Goal: Task Accomplishment & Management: Complete application form

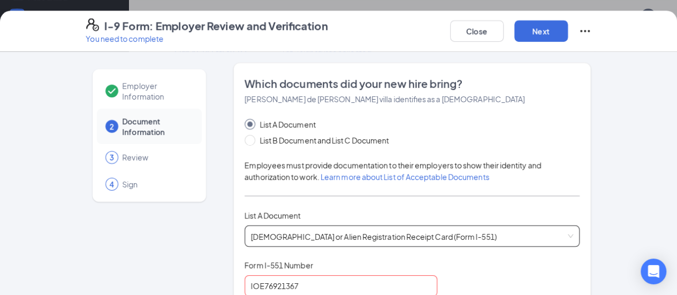
scroll to position [156, 0]
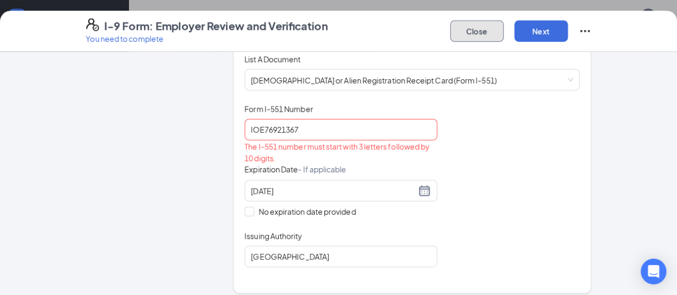
click at [504, 36] on button "Close" at bounding box center [477, 30] width 54 height 21
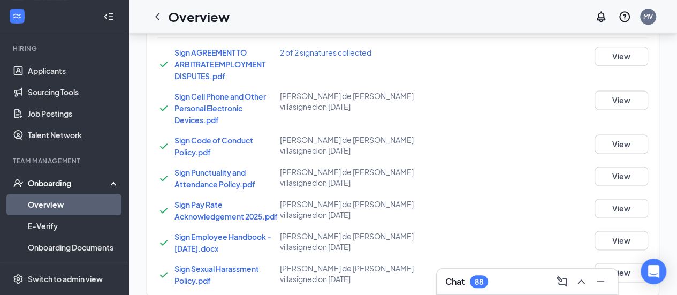
scroll to position [306, 0]
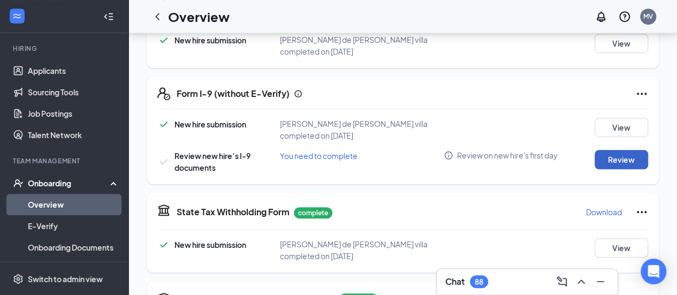
click at [620, 150] on button "Review" at bounding box center [622, 159] width 54 height 19
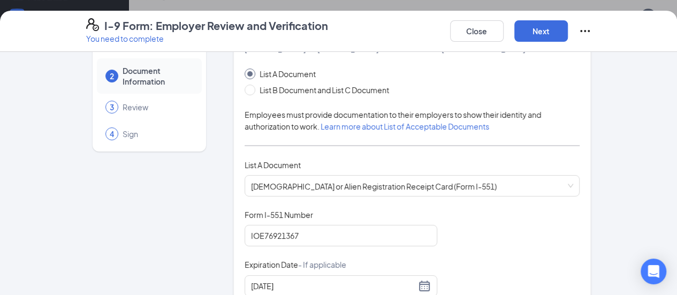
scroll to position [77, 0]
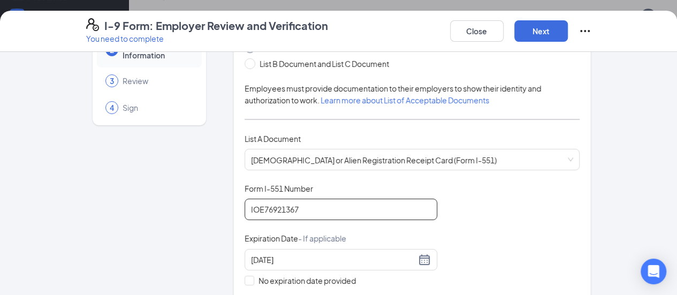
click at [294, 217] on input "IOE76921367" at bounding box center [341, 209] width 193 height 21
click at [347, 153] on span "[DEMOGRAPHIC_DATA] or Alien Registration Receipt Card (Form I-551)" at bounding box center [412, 159] width 323 height 20
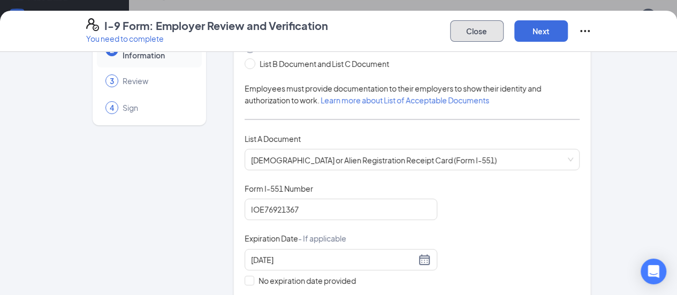
click at [504, 32] on button "Close" at bounding box center [477, 30] width 54 height 21
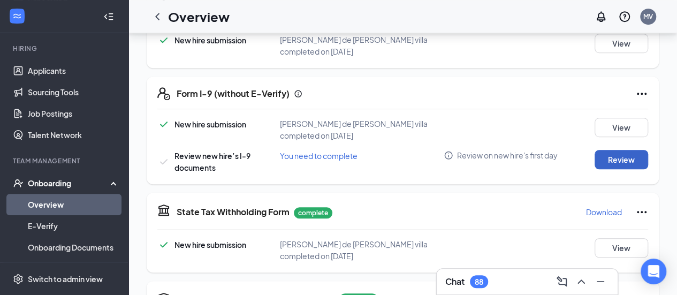
click at [613, 150] on button "Review" at bounding box center [622, 159] width 54 height 19
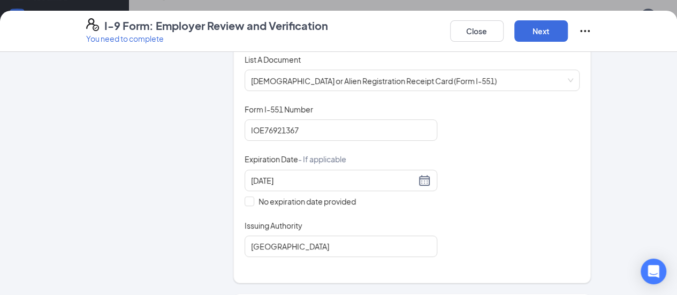
scroll to position [156, 0]
drag, startPoint x: 282, startPoint y: 142, endPoint x: 290, endPoint y: 126, distance: 18.2
click at [290, 126] on div "Document Title [DEMOGRAPHIC_DATA] or Alien Registration Receipt Card (Form I-55…" at bounding box center [413, 179] width 336 height 153
click at [290, 126] on input "IOE76921367" at bounding box center [341, 129] width 193 height 21
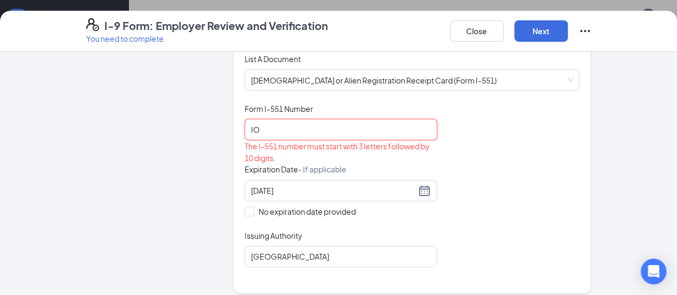
type input "I"
type input "0"
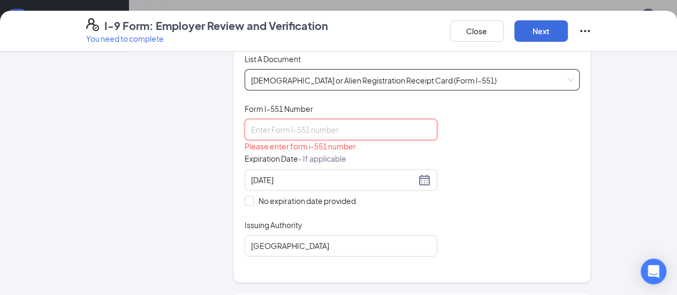
click at [301, 80] on span "[DEMOGRAPHIC_DATA] or Alien Registration Receipt Card (Form I-551)" at bounding box center [412, 80] width 323 height 20
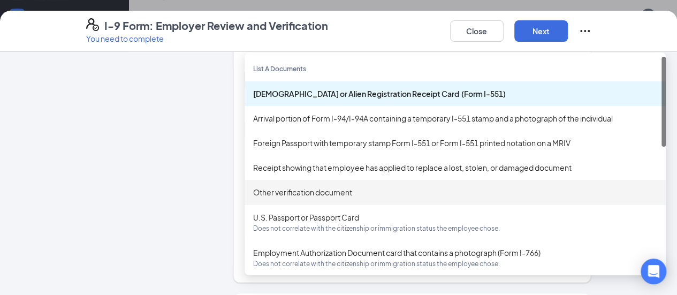
click at [262, 188] on div "Other verification document" at bounding box center [455, 192] width 404 height 12
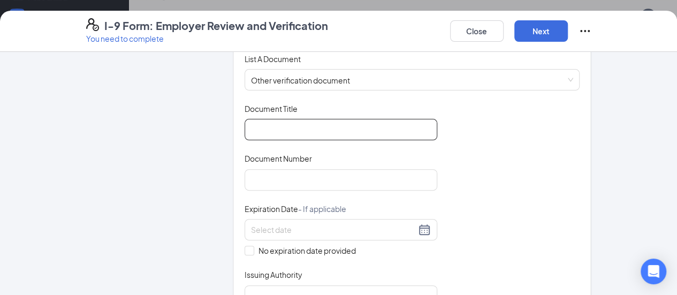
click at [268, 127] on input "Document Title" at bounding box center [341, 129] width 193 height 21
type input "[DEMOGRAPHIC_DATA]"
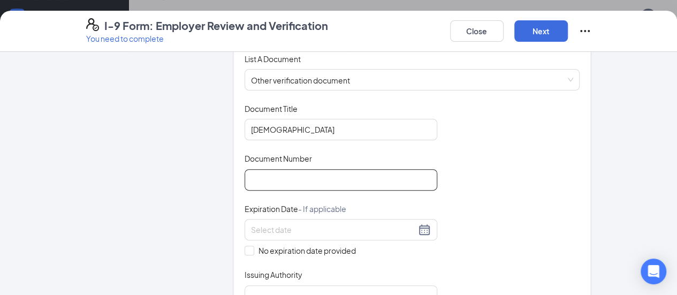
click at [260, 181] on input "Document Number" at bounding box center [341, 179] width 193 height 21
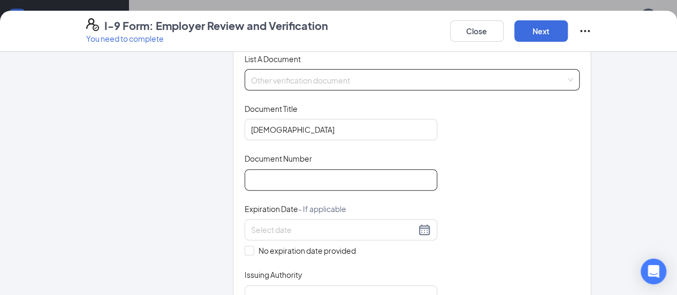
click at [313, 78] on span "Other verification document" at bounding box center [412, 80] width 323 height 20
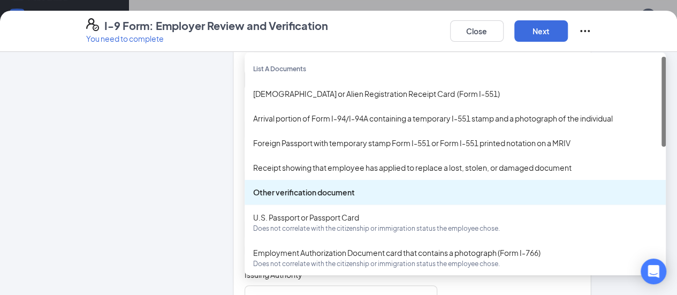
click at [280, 188] on div "Other verification document" at bounding box center [455, 192] width 404 height 12
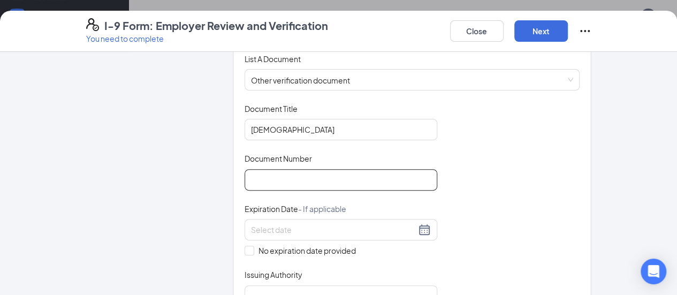
click at [265, 181] on input "Document Number" at bounding box center [341, 179] width 193 height 21
type input "069999315"
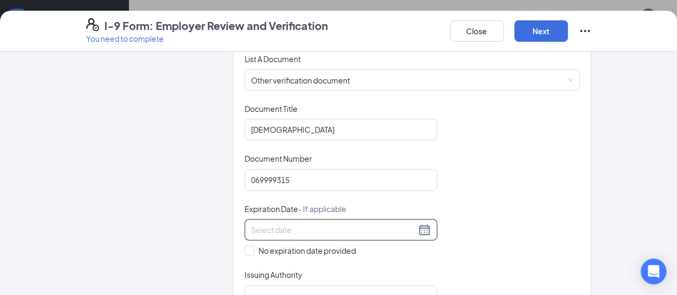
click at [265, 224] on input at bounding box center [333, 230] width 165 height 12
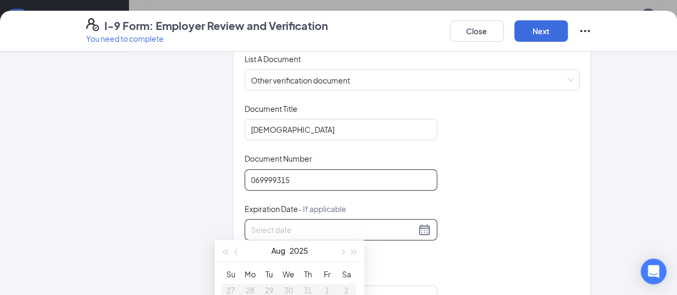
click at [245, 179] on input "069999315" at bounding box center [341, 179] width 193 height 21
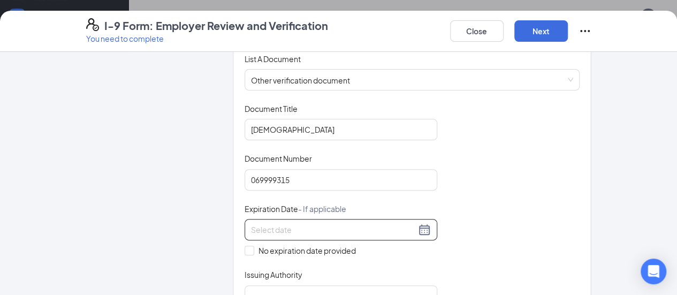
click at [251, 227] on input at bounding box center [333, 230] width 165 height 12
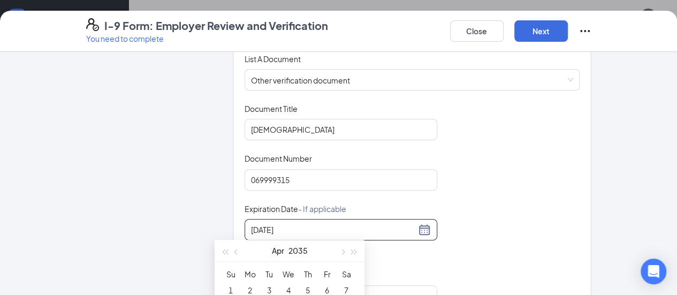
type input "[DATE]"
click at [537, 265] on div "Document Title [DEMOGRAPHIC_DATA] Document Number 069999315 Expiration Date - I…" at bounding box center [413, 211] width 336 height 217
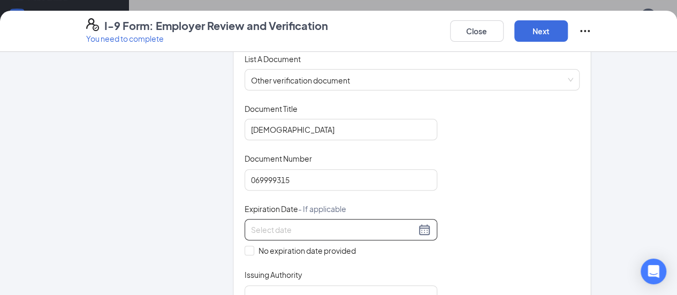
click at [251, 233] on input at bounding box center [333, 230] width 165 height 12
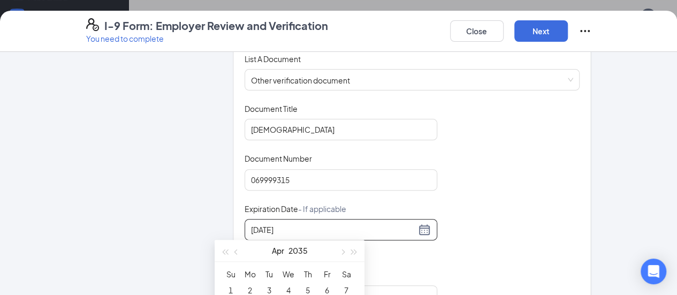
type input "[DATE]"
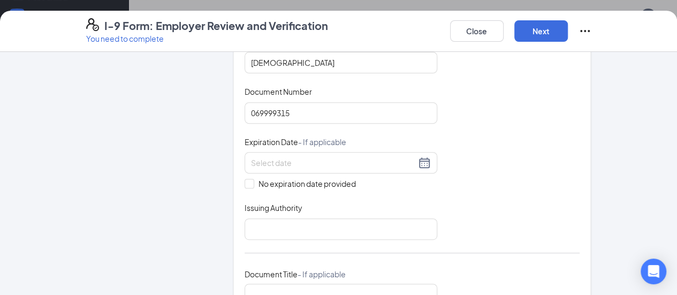
scroll to position [171, 0]
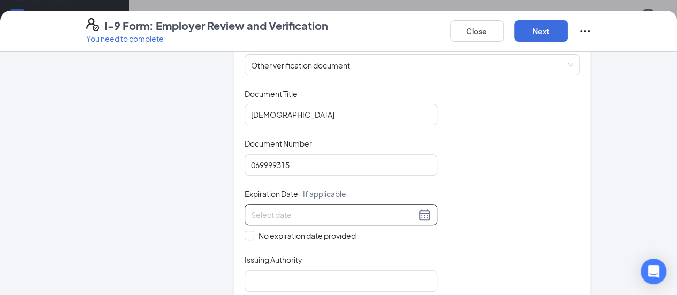
click at [282, 214] on input at bounding box center [333, 215] width 165 height 12
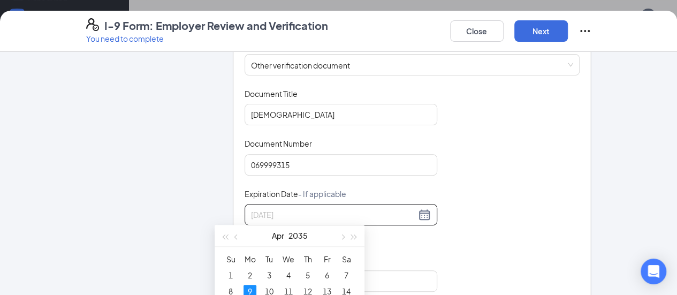
click at [248, 292] on div "9" at bounding box center [250, 291] width 13 height 13
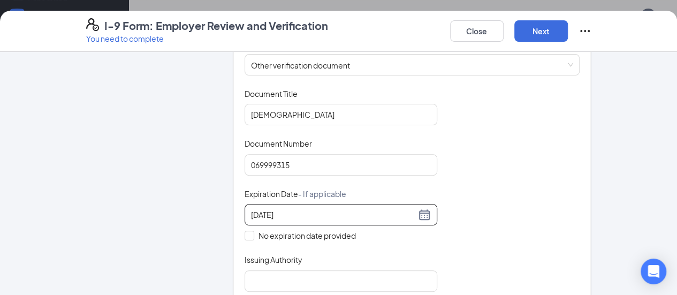
type input "[DATE]"
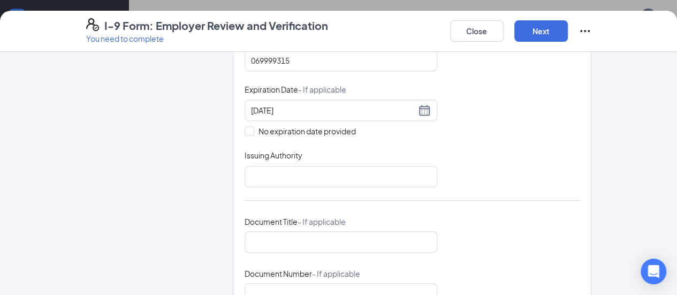
scroll to position [299, 0]
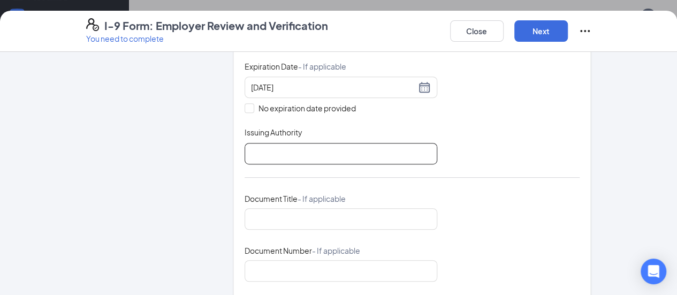
click at [321, 143] on input "Issuing Authority" at bounding box center [341, 153] width 193 height 21
type input "[GEOGRAPHIC_DATA]"
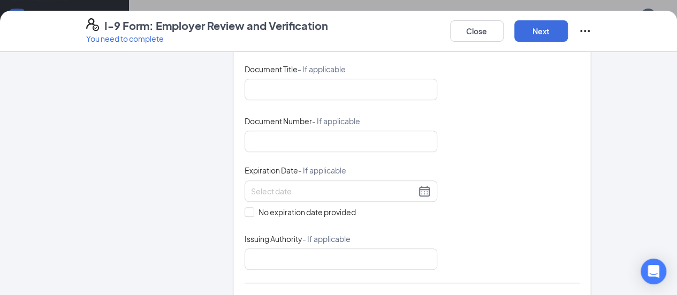
scroll to position [422, 0]
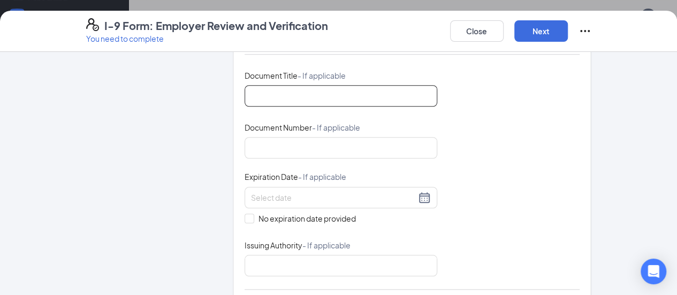
click at [245, 88] on input "Document Title - If applicable" at bounding box center [341, 95] width 193 height 21
type input "social security"
click at [296, 159] on div "Document Title - If applicable social security Document Number - If applicable …" at bounding box center [413, 178] width 336 height 222
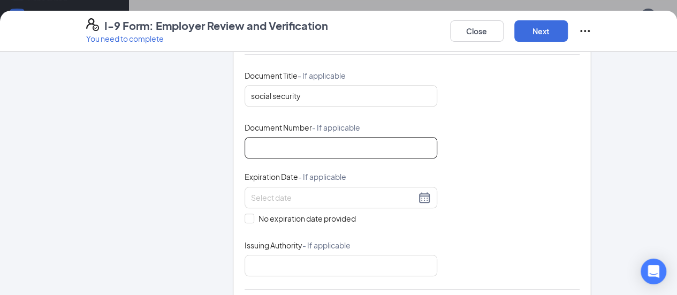
click at [283, 146] on input "Document Number - If applicable" at bounding box center [341, 147] width 193 height 21
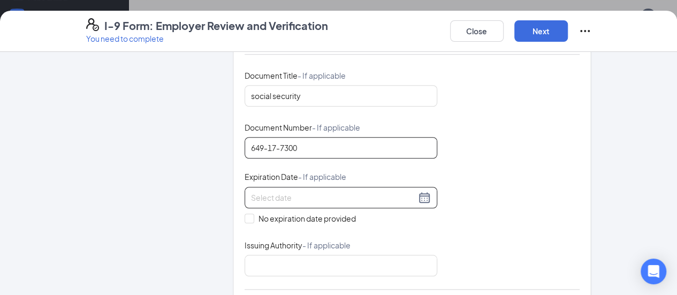
type input "649-17-7300"
click at [256, 197] on input at bounding box center [333, 198] width 165 height 12
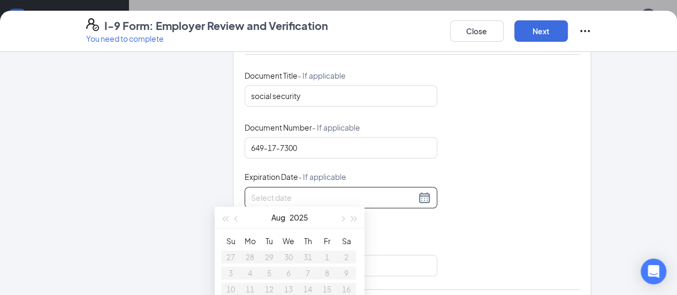
click at [580, 227] on div "Document Title - If applicable social security Document Number - If applicable …" at bounding box center [413, 178] width 336 height 222
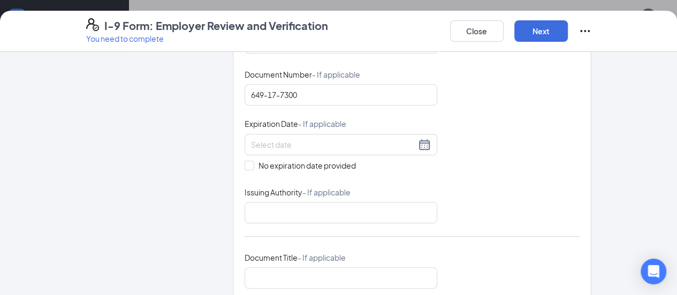
scroll to position [481, 0]
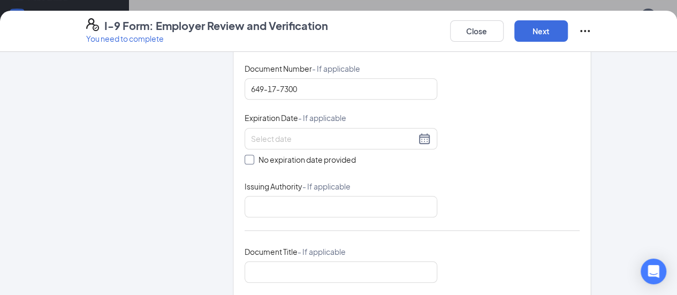
click at [245, 156] on input "No expiration date provided" at bounding box center [248, 158] width 7 height 7
checkbox input "true"
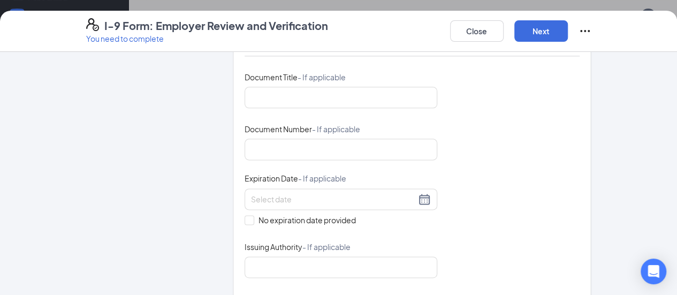
scroll to position [664, 0]
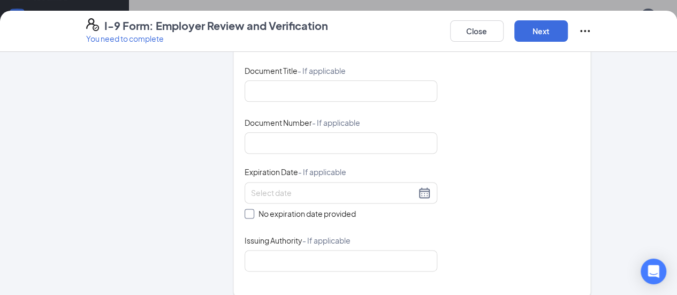
click at [245, 211] on input "No expiration date provided" at bounding box center [248, 212] width 7 height 7
checkbox input "true"
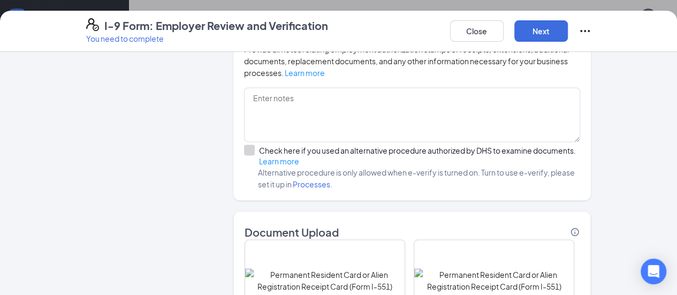
scroll to position [971, 0]
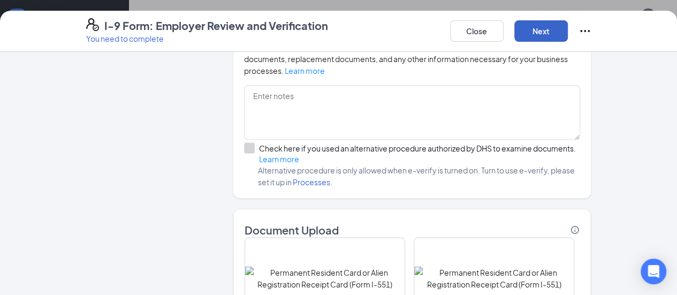
click at [568, 26] on button "Next" at bounding box center [541, 30] width 54 height 21
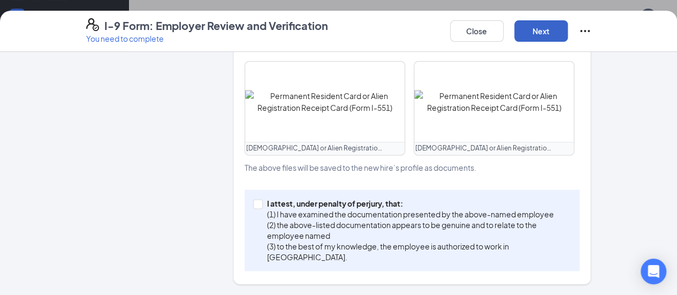
scroll to position [596, 0]
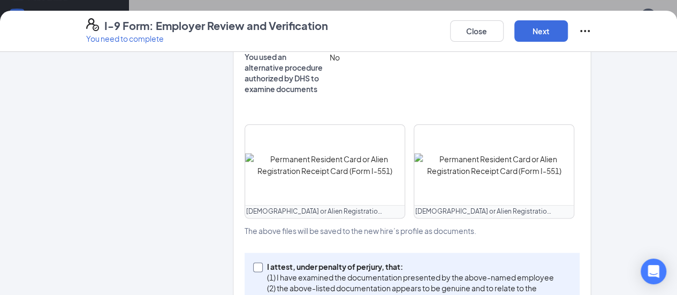
click at [253, 262] on span at bounding box center [258, 267] width 10 height 10
click at [253, 262] on input "I attest, under penalty of [PERSON_NAME], that: (1) I have examined the documen…" at bounding box center [256, 265] width 7 height 7
checkbox input "true"
click at [568, 33] on button "Next" at bounding box center [541, 30] width 54 height 21
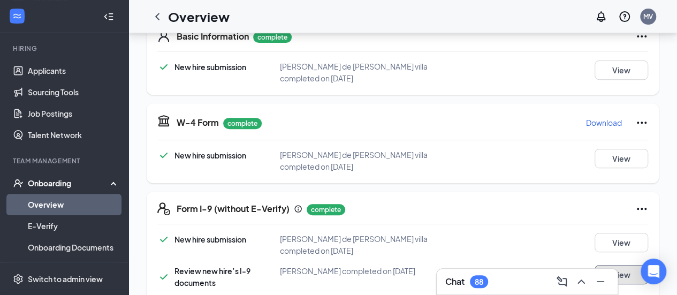
scroll to position [0, 0]
